Goal: Use online tool/utility: Utilize a website feature to perform a specific function

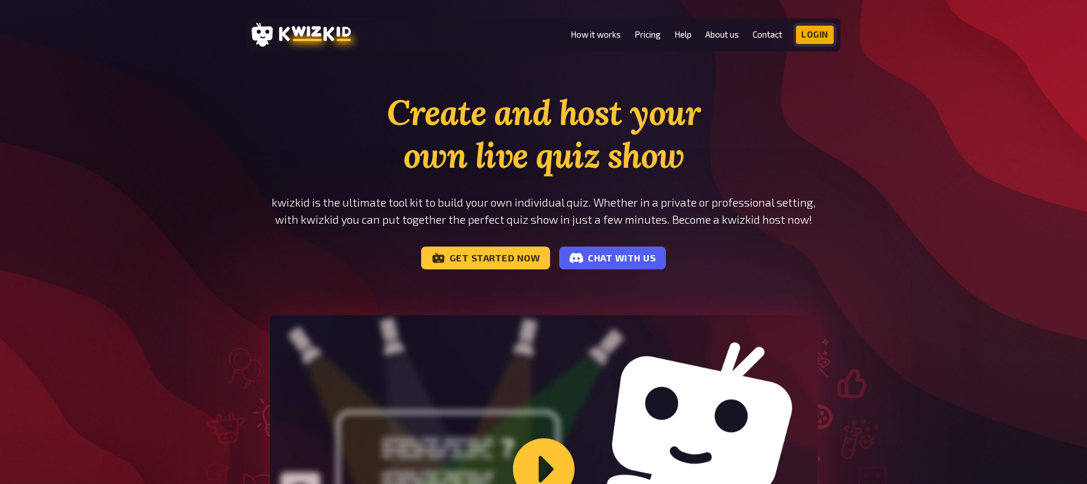
click at [820, 38] on link "Login" at bounding box center [815, 35] width 38 height 18
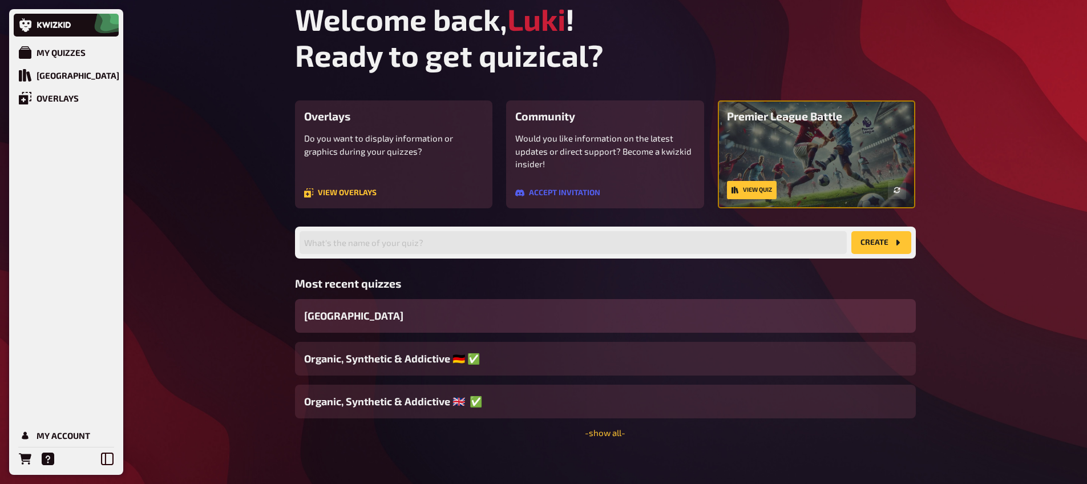
scroll to position [17, 0]
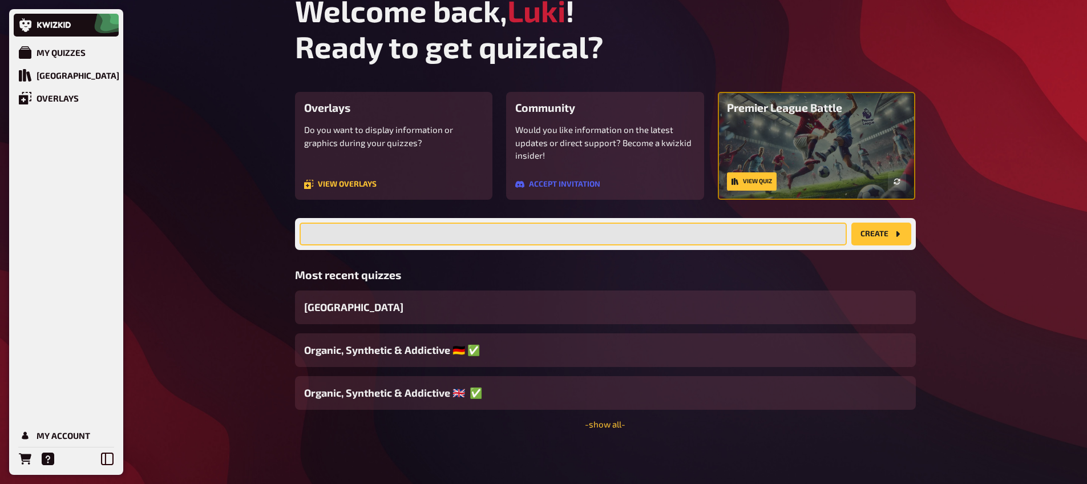
click at [436, 232] on input "text" at bounding box center [572, 233] width 547 height 23
type input "Welcome Party Playoffs"
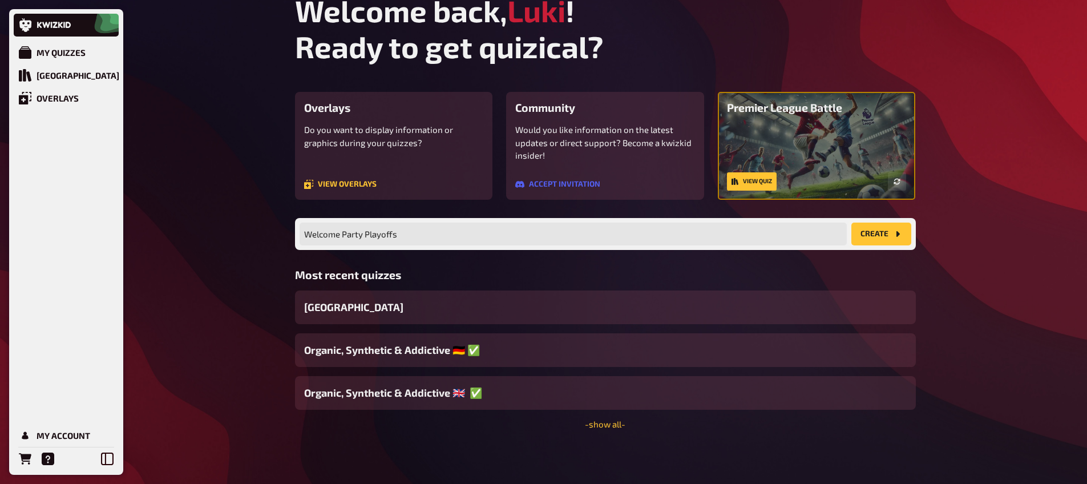
click at [894, 241] on button "create" at bounding box center [881, 233] width 60 height 23
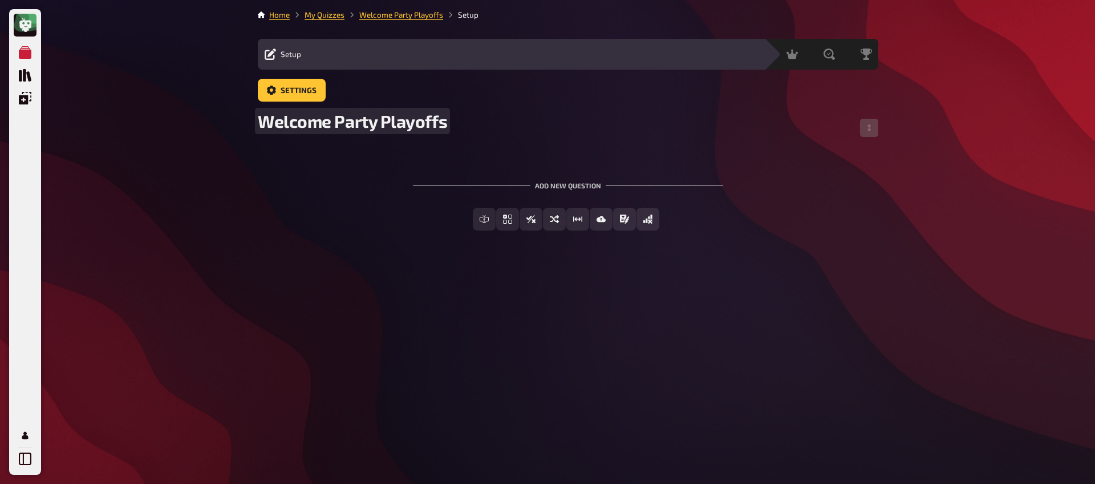
click at [452, 117] on div "Welcome Party Playoffs" at bounding box center [568, 128] width 621 height 34
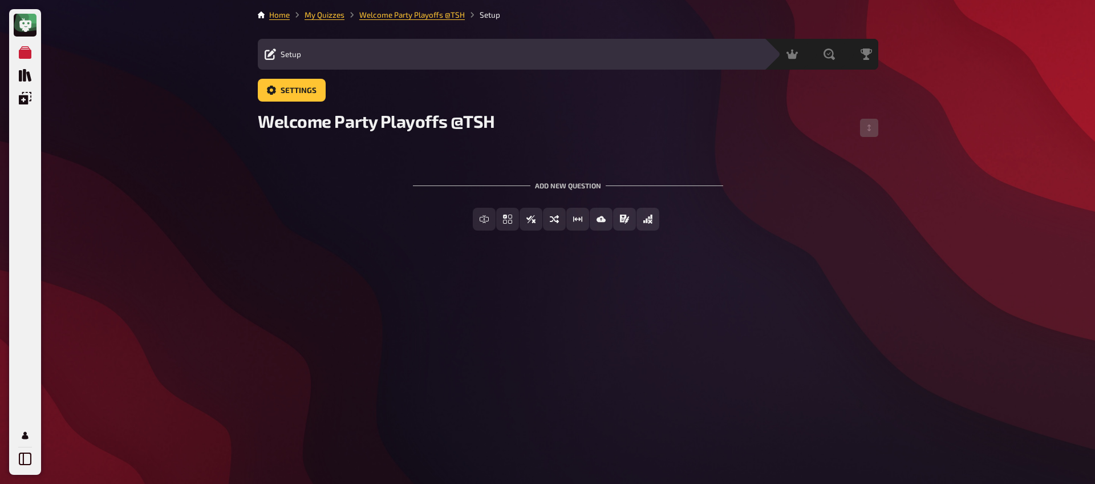
click at [301, 305] on div "Home My Quizzes Welcome Party Playoffs @TSH Setup Setup Edit Content Quiz Lobby…" at bounding box center [568, 242] width 639 height 484
click at [373, 205] on div "Add new question Free Text Input Multiple Choice True / False Sorting Question …" at bounding box center [568, 206] width 621 height 86
